Goal: Communication & Community: Answer question/provide support

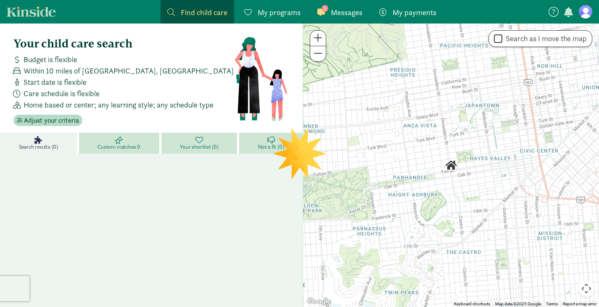
click at [343, 6] on link "1 Messages Messages" at bounding box center [340, 12] width 58 height 24
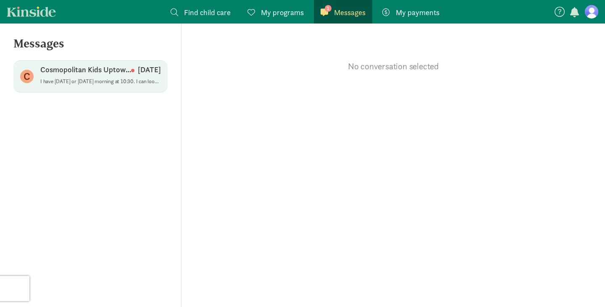
click at [85, 78] on p "I have [DATE] or [DATE] morning at 10:30. I can look at other options if those …" at bounding box center [100, 81] width 121 height 7
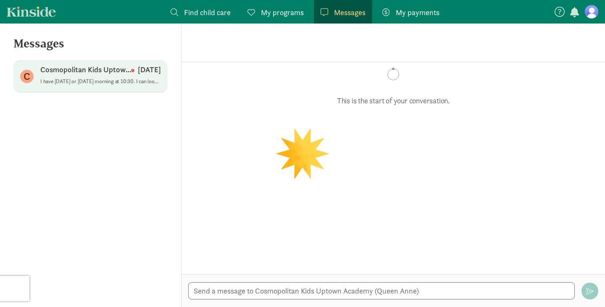
scroll to position [2, 0]
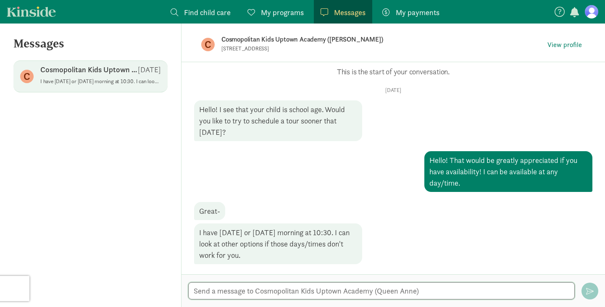
click at [354, 297] on textarea at bounding box center [381, 291] width 387 height 17
type textarea "Let's do [DATE] at 10:30!"
click at [589, 288] on span "button" at bounding box center [590, 292] width 8 height 8
